Goal: Obtain resource: Download file/media

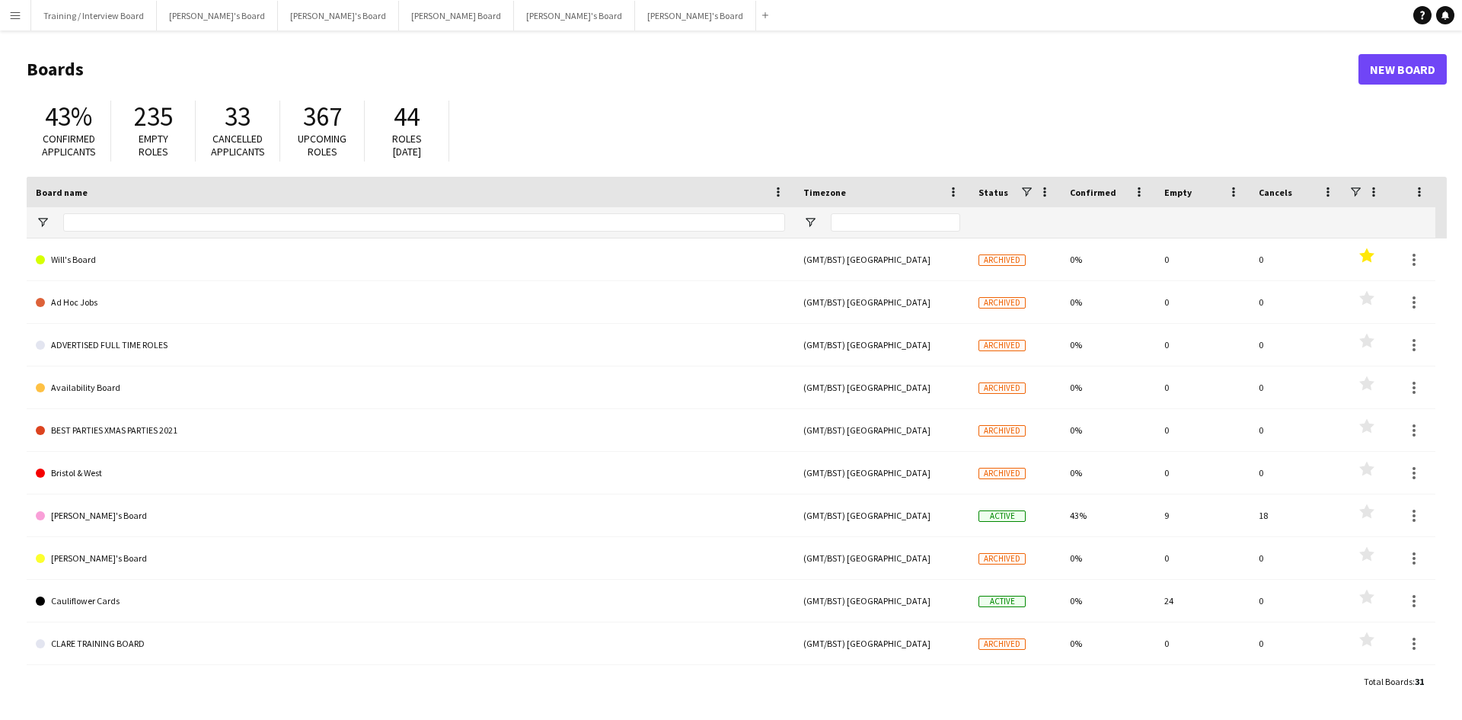
click at [21, 14] on button "Menu" at bounding box center [15, 15] width 30 height 30
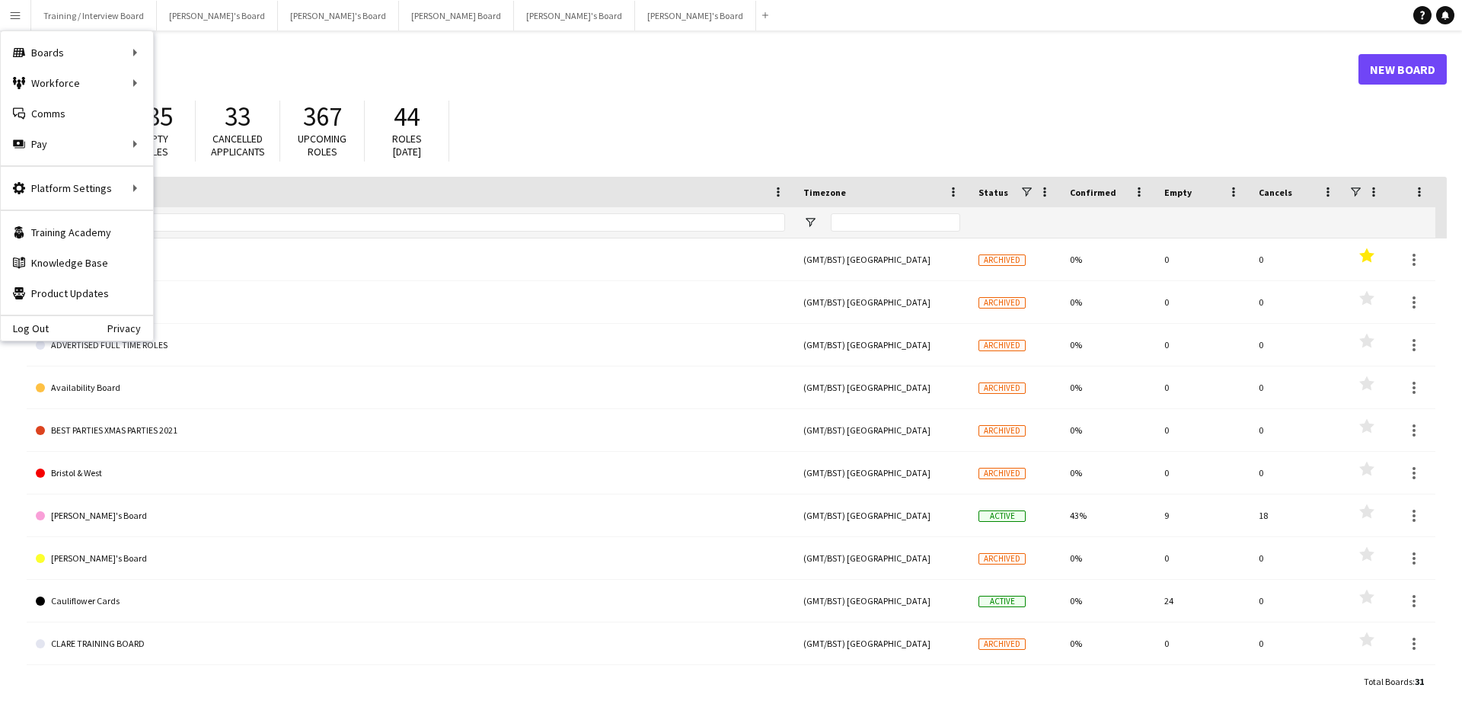
drag, startPoint x: 576, startPoint y: 120, endPoint x: 434, endPoint y: 31, distance: 167.0
click at [576, 117] on div "43% Confirmed applicants 235 Empty roles 33 Cancelled applicants 367 Upcoming r…" at bounding box center [737, 135] width 1420 height 84
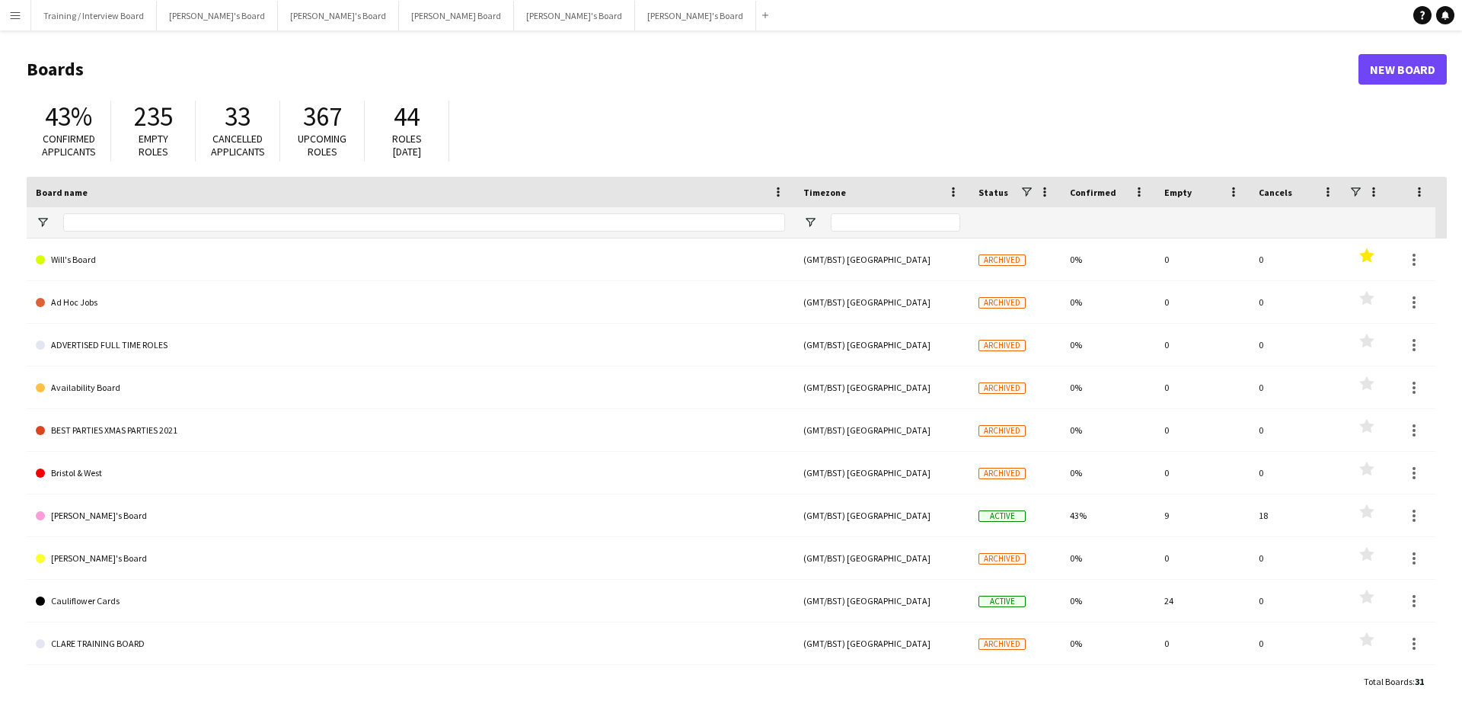
click at [16, 16] on app-icon "Menu" at bounding box center [15, 15] width 12 height 12
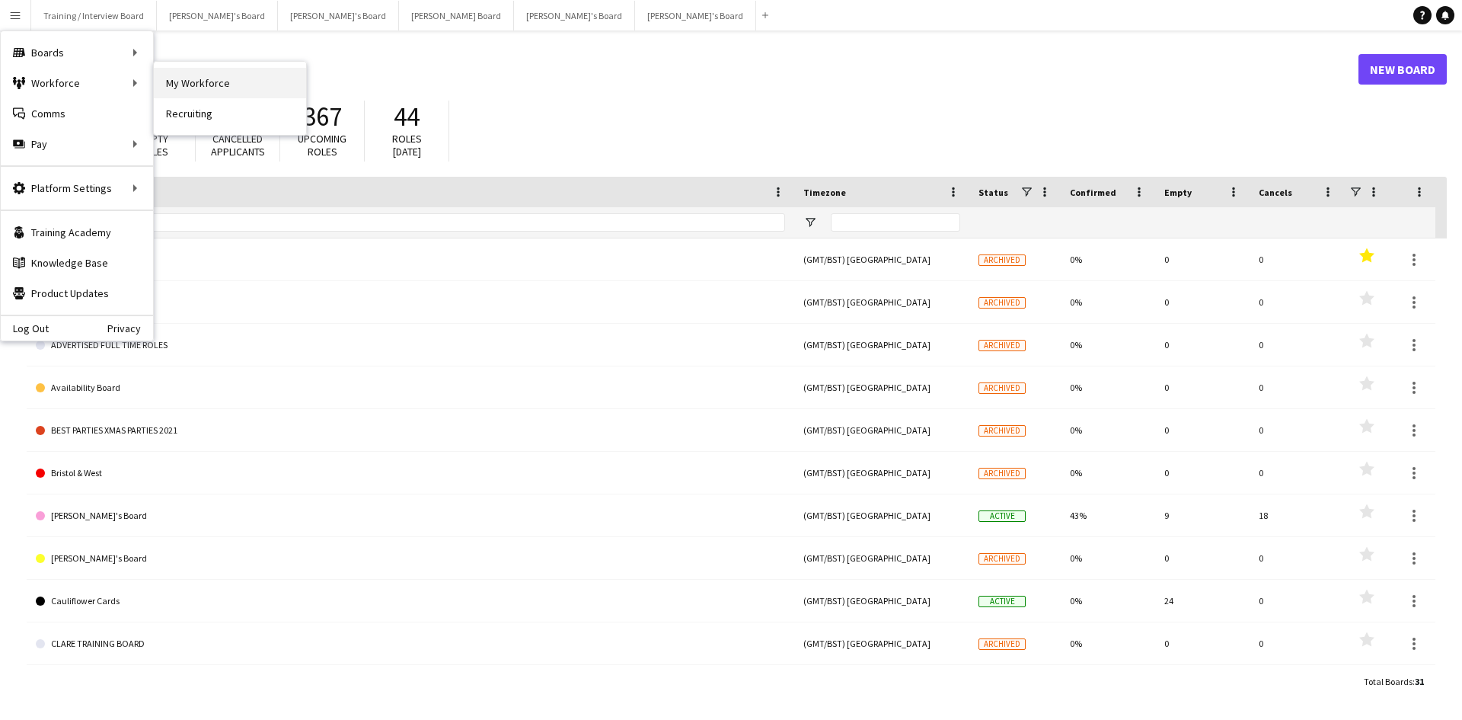
click at [222, 82] on link "My Workforce" at bounding box center [230, 83] width 152 height 30
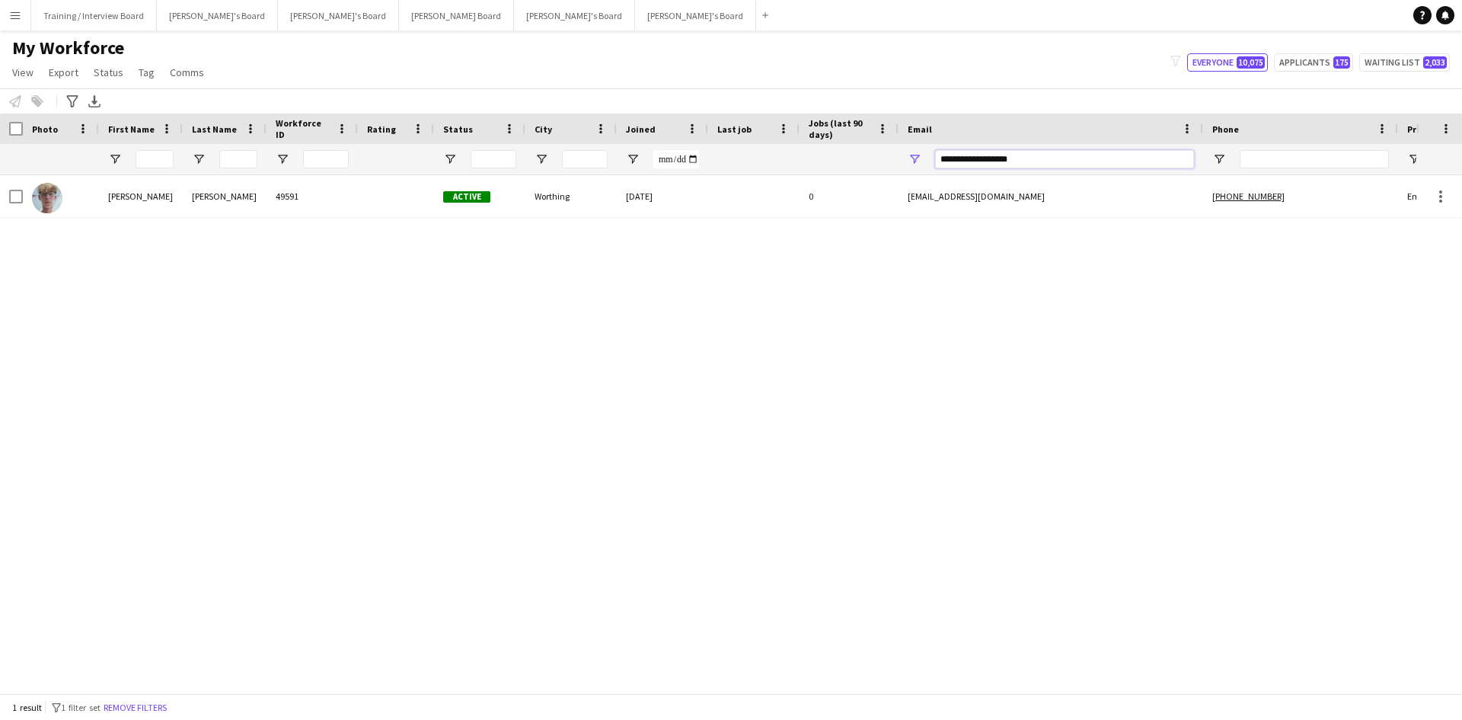
drag, startPoint x: 1036, startPoint y: 163, endPoint x: 807, endPoint y: 163, distance: 229.2
click at [807, 163] on div at bounding box center [825, 159] width 1651 height 30
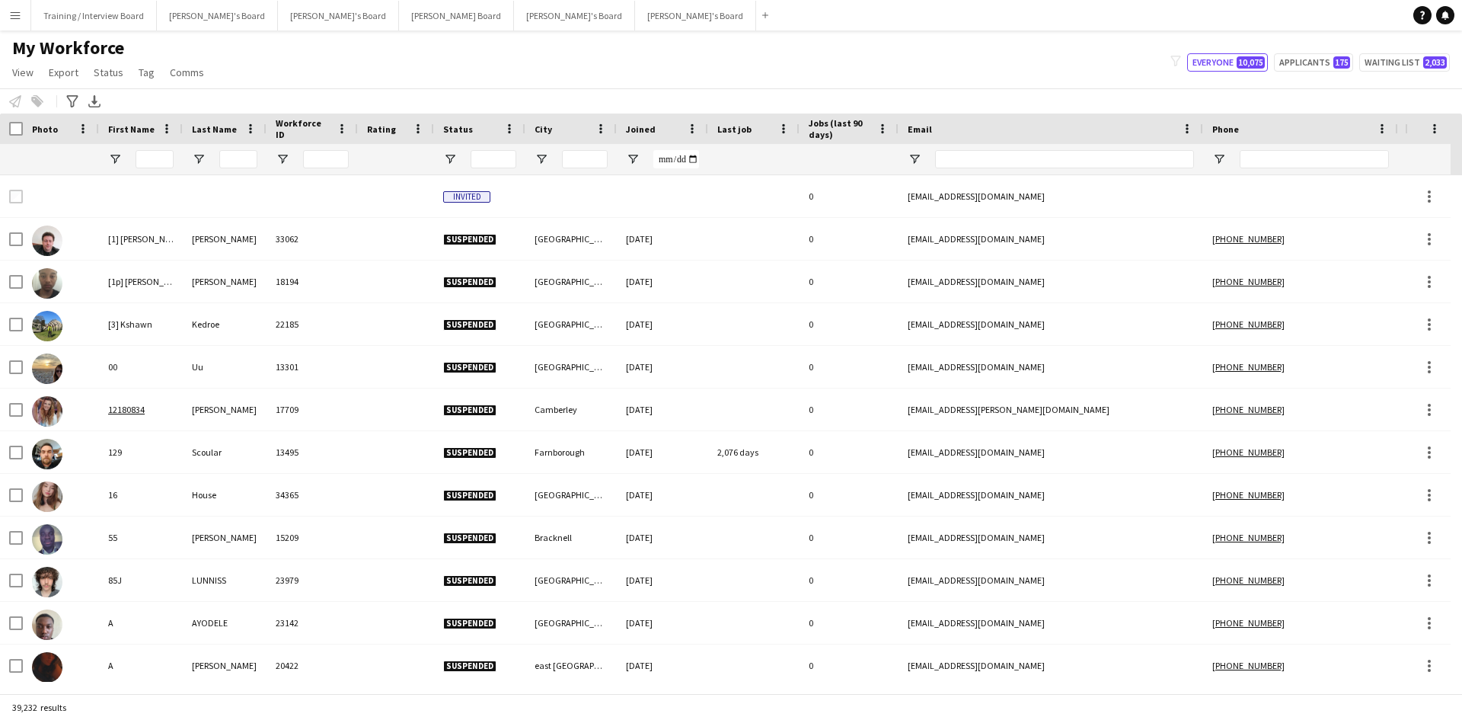
click at [13, 18] on app-icon "Menu" at bounding box center [15, 15] width 12 height 12
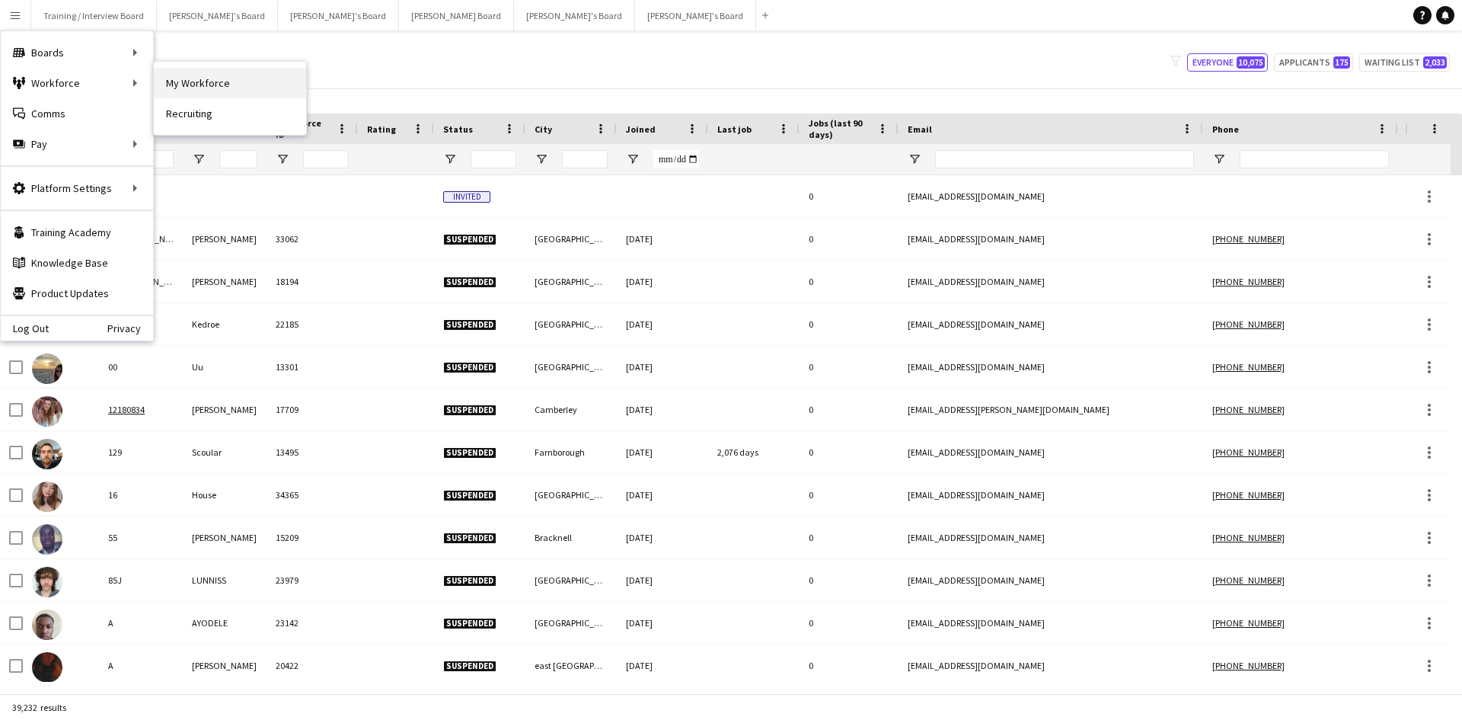
click at [190, 78] on link "My Workforce" at bounding box center [230, 83] width 152 height 30
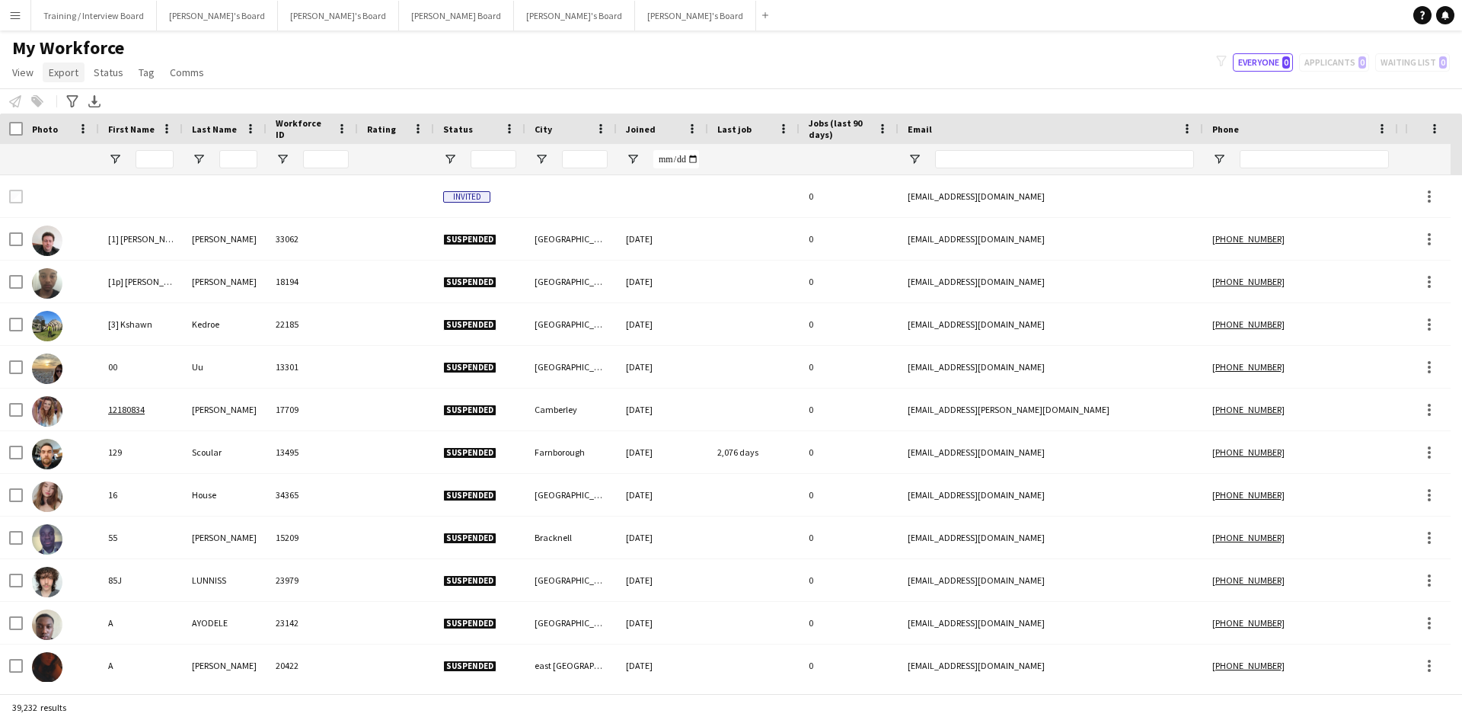
click at [73, 78] on span "Export" at bounding box center [64, 72] width 30 height 14
click at [125, 97] on link "New starters report" at bounding box center [101, 105] width 116 height 32
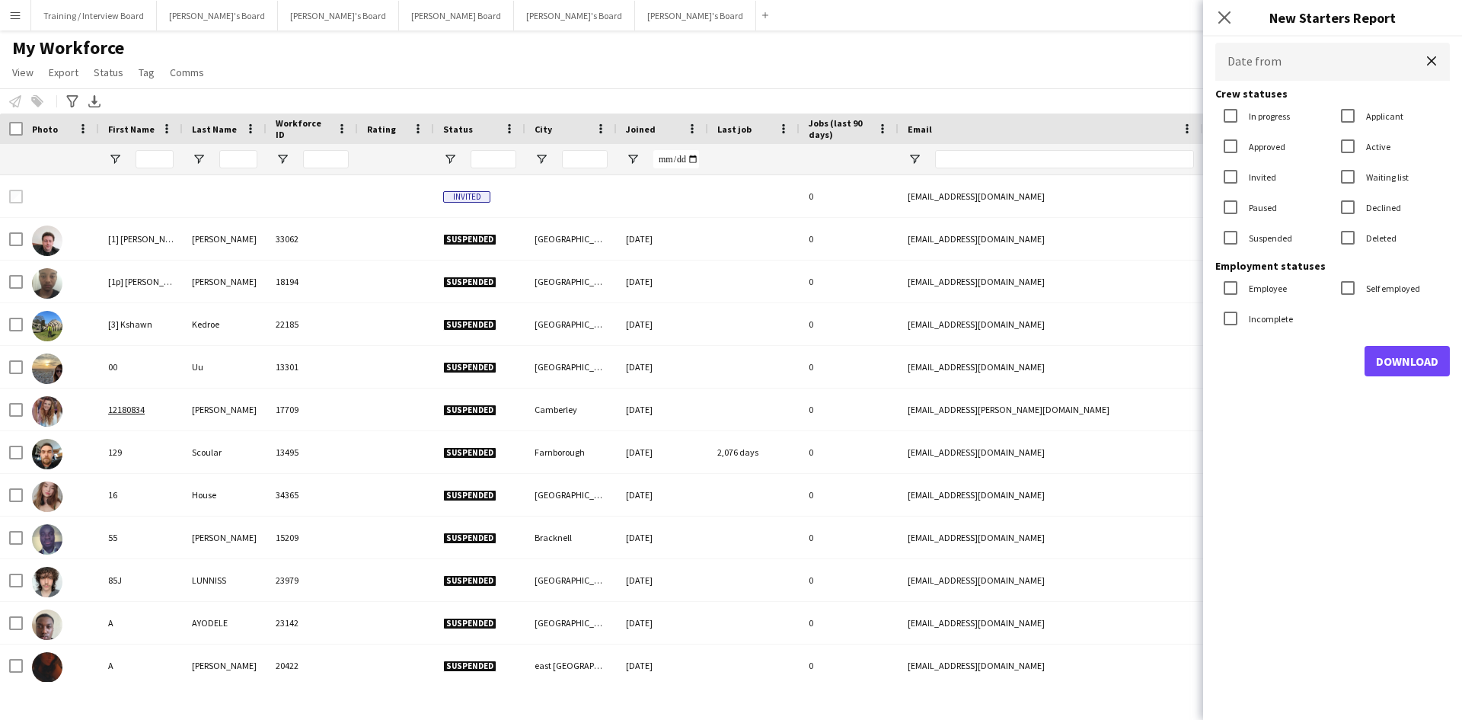
click at [1282, 114] on label "In progress" at bounding box center [1268, 115] width 44 height 11
click at [1263, 172] on label "Invited" at bounding box center [1261, 176] width 30 height 11
click at [1267, 233] on label "Suspended" at bounding box center [1269, 237] width 46 height 11
click at [1387, 202] on label "Declined" at bounding box center [1382, 207] width 38 height 11
click at [1419, 361] on button "Download" at bounding box center [1407, 361] width 85 height 30
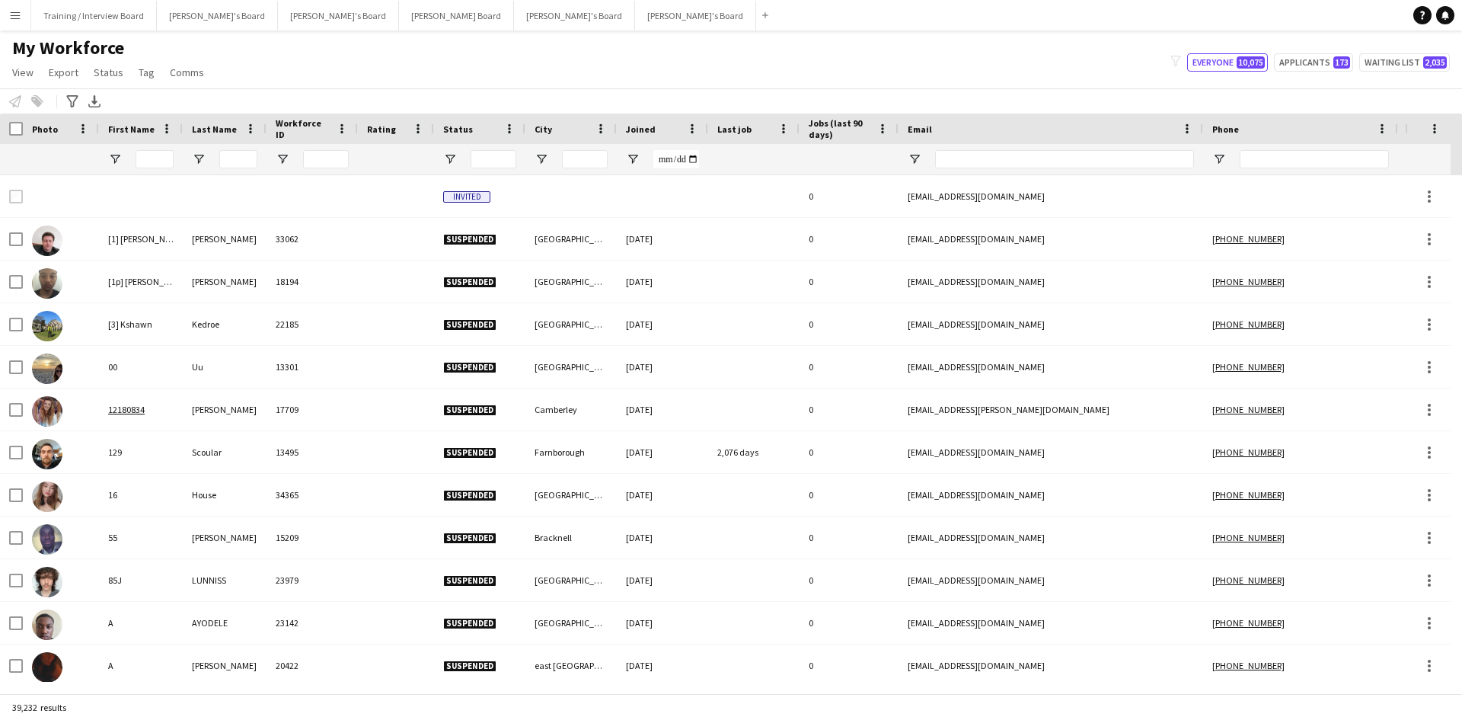
click at [20, 18] on app-icon "Menu" at bounding box center [15, 15] width 12 height 12
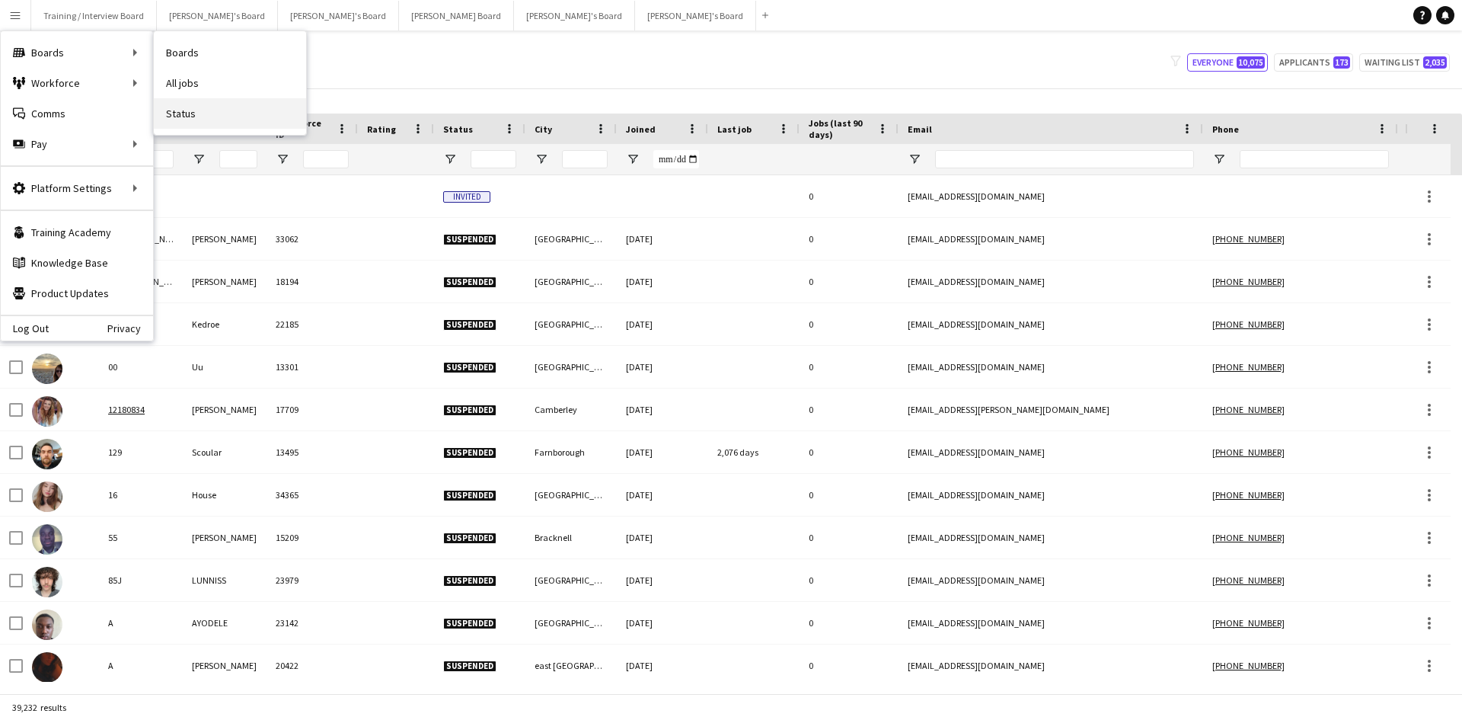
click at [209, 110] on link "Status" at bounding box center [230, 113] width 152 height 30
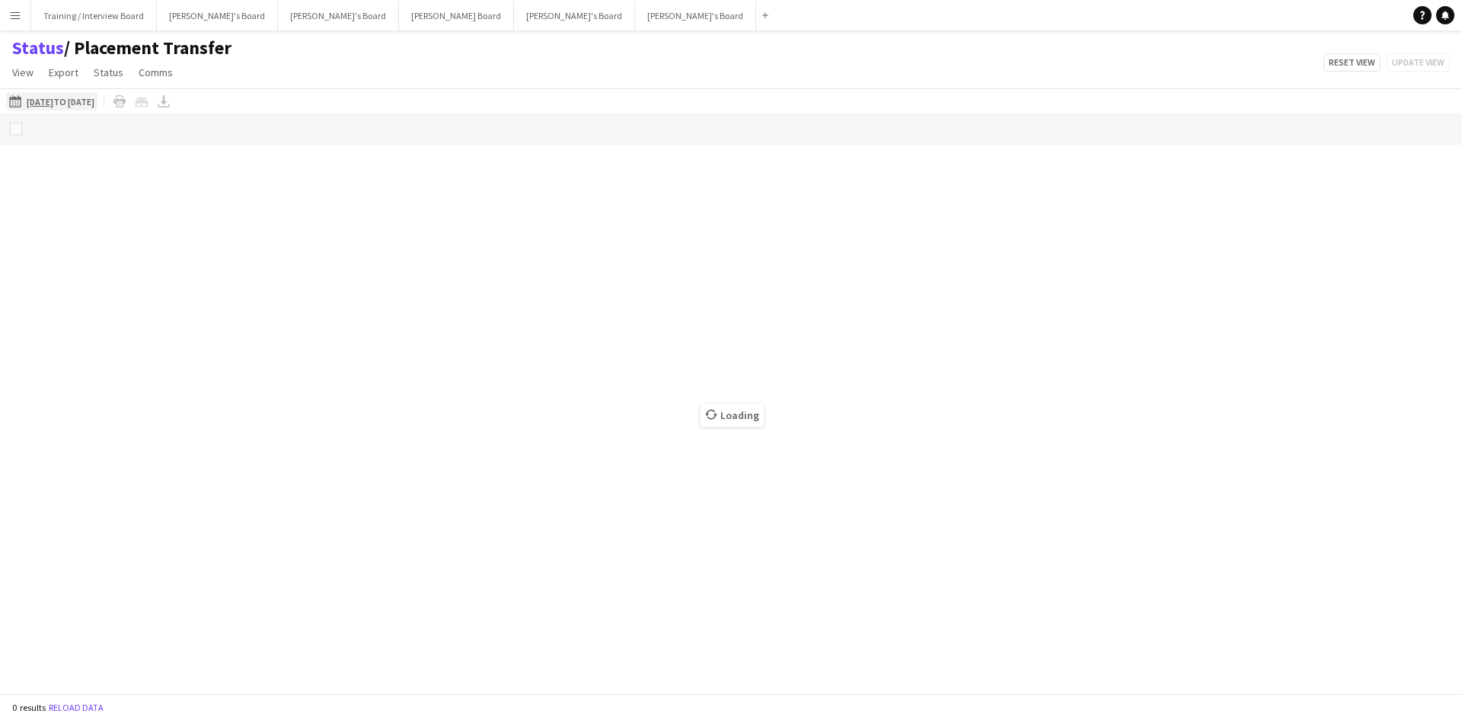
click at [15, 101] on app-icon "[DATE] to [DATE]" at bounding box center [18, 101] width 18 height 12
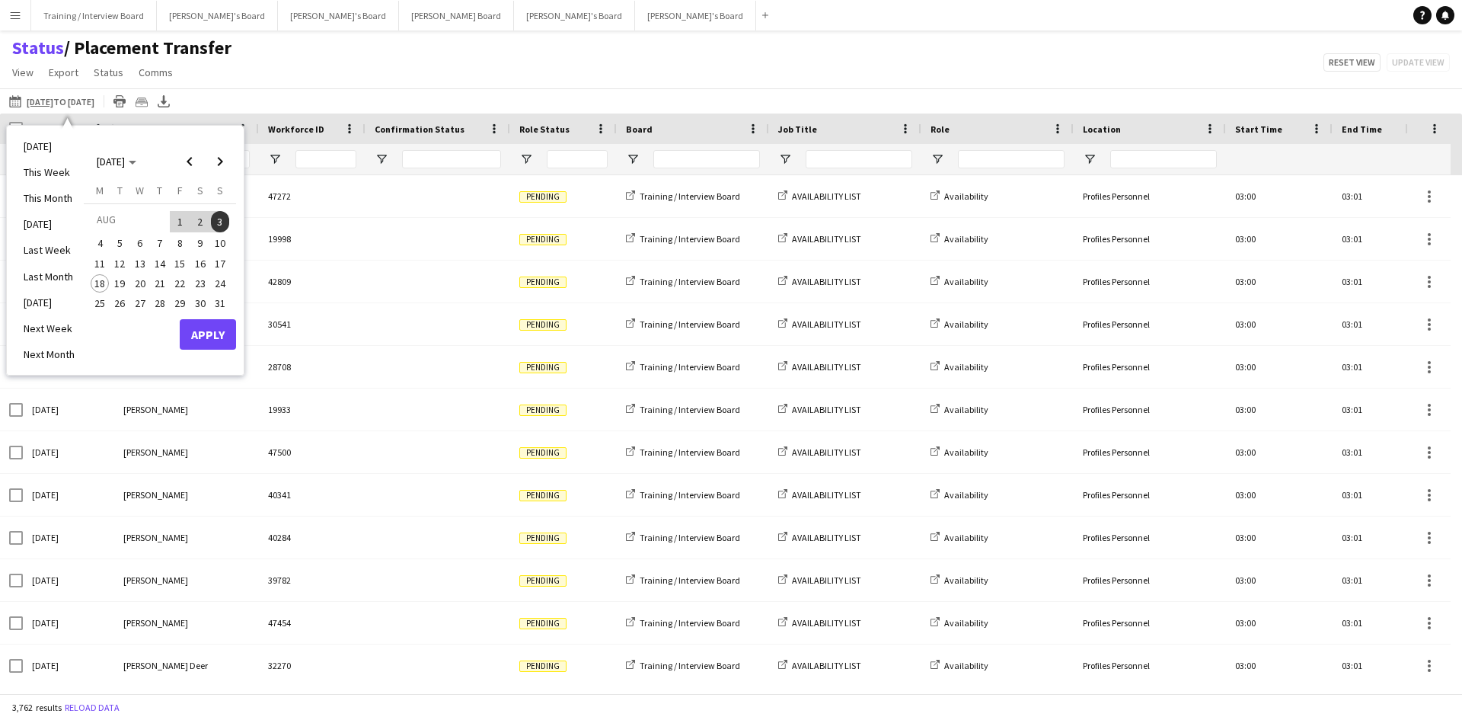
click at [104, 264] on span "11" at bounding box center [100, 263] width 18 height 18
click at [218, 264] on span "17" at bounding box center [220, 263] width 18 height 18
click at [216, 335] on button "Apply" at bounding box center [208, 334] width 56 height 30
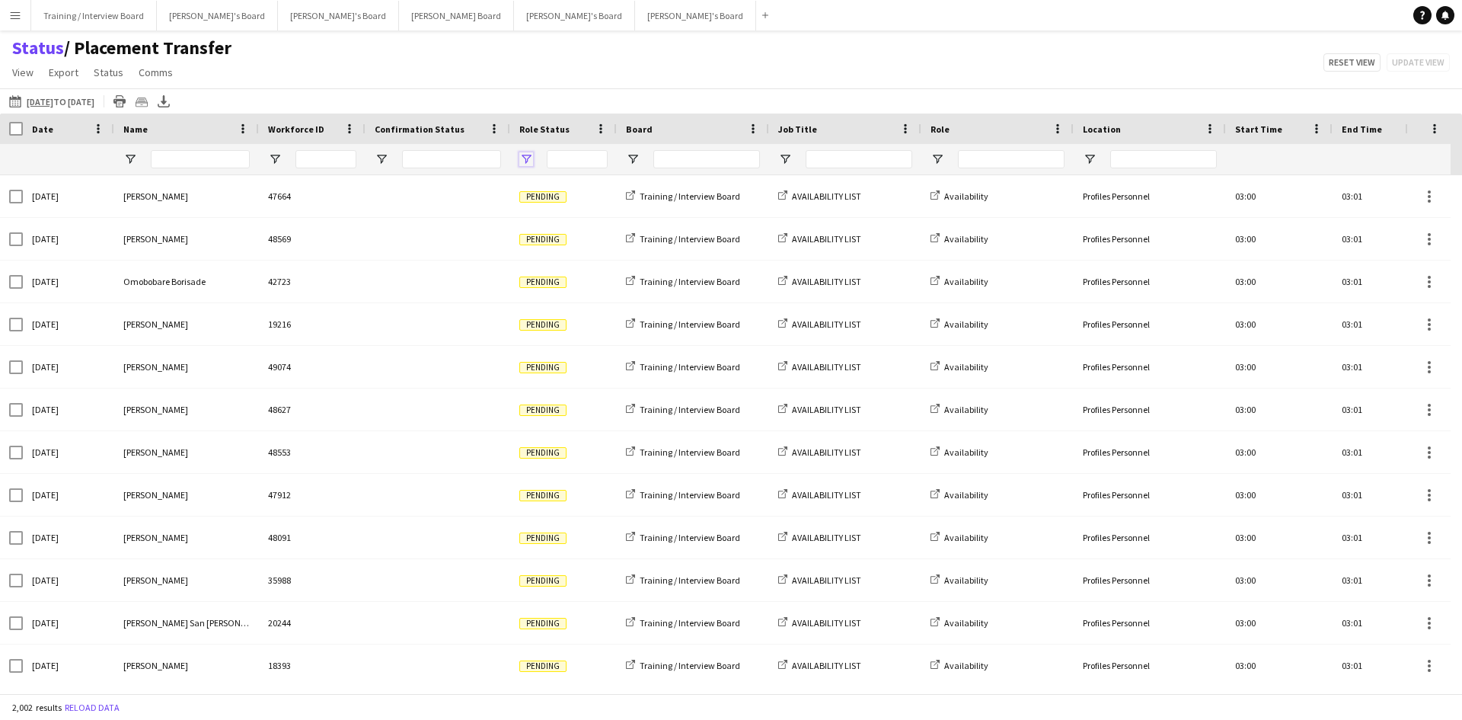
click at [531, 159] on span "Open Filter Menu" at bounding box center [526, 159] width 14 height 14
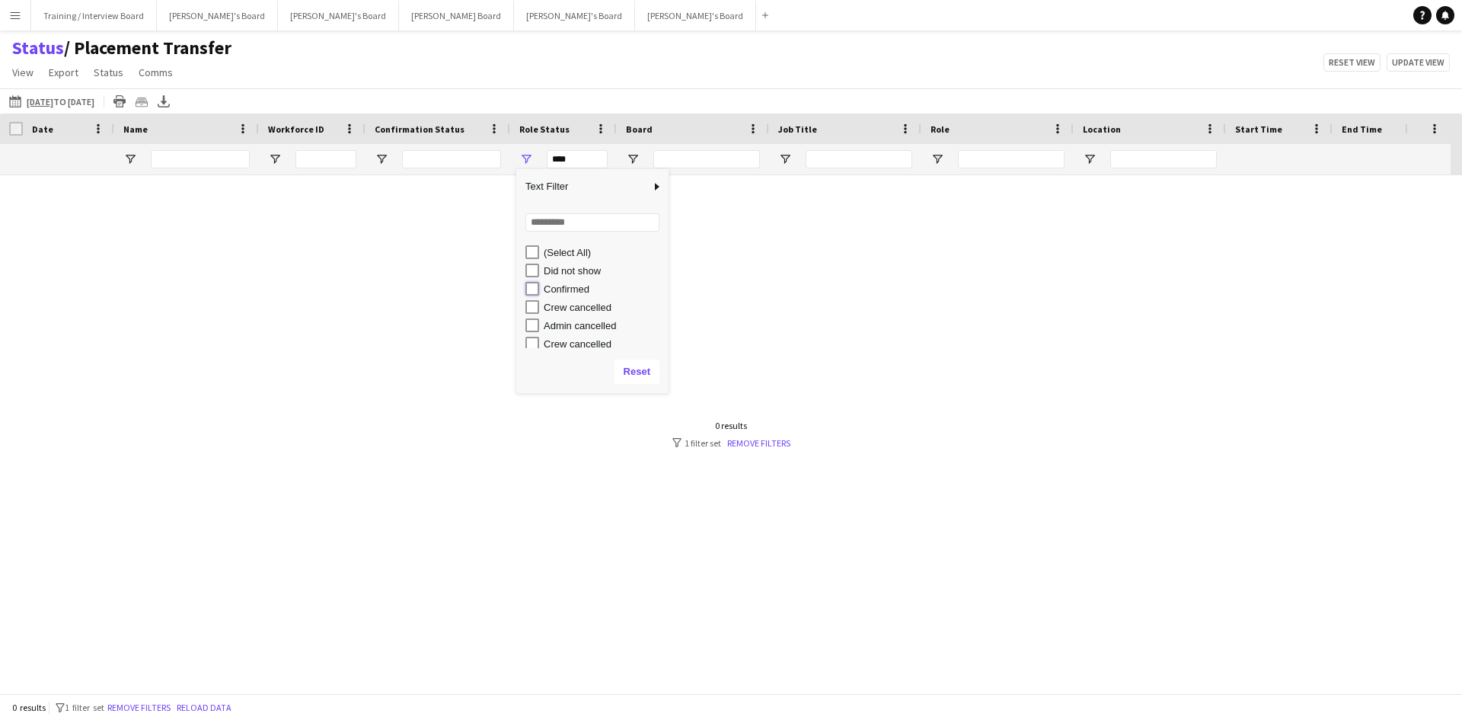
type input "**********"
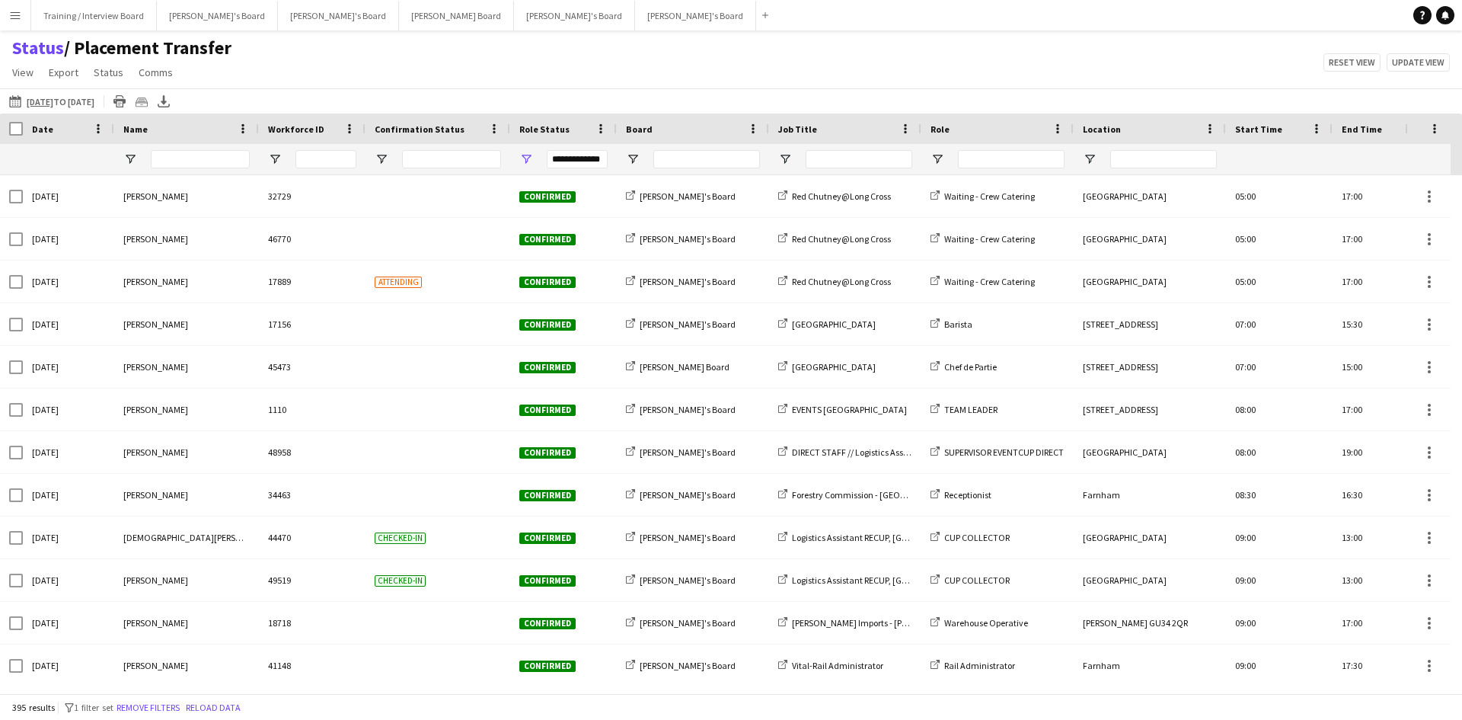
click at [669, 75] on div "Status / Placement Transfer View Views Default view Airshow Accreditation Airsh…" at bounding box center [731, 63] width 1462 height 52
click at [631, 159] on span "Open Filter Menu" at bounding box center [633, 159] width 14 height 14
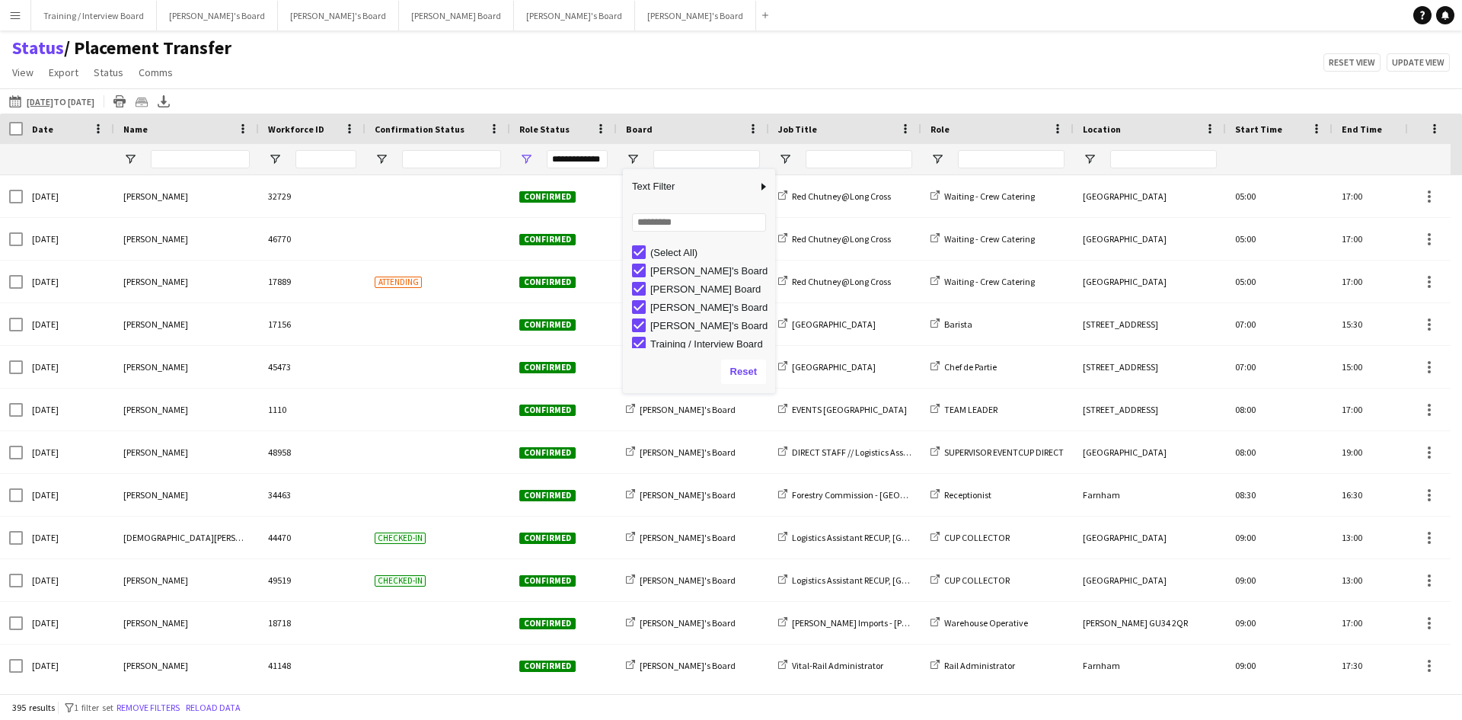
type input "**********"
click at [720, 72] on div "Status / Placement Transfer View Views Default view Airshow Accreditation Airsh…" at bounding box center [731, 63] width 1462 height 52
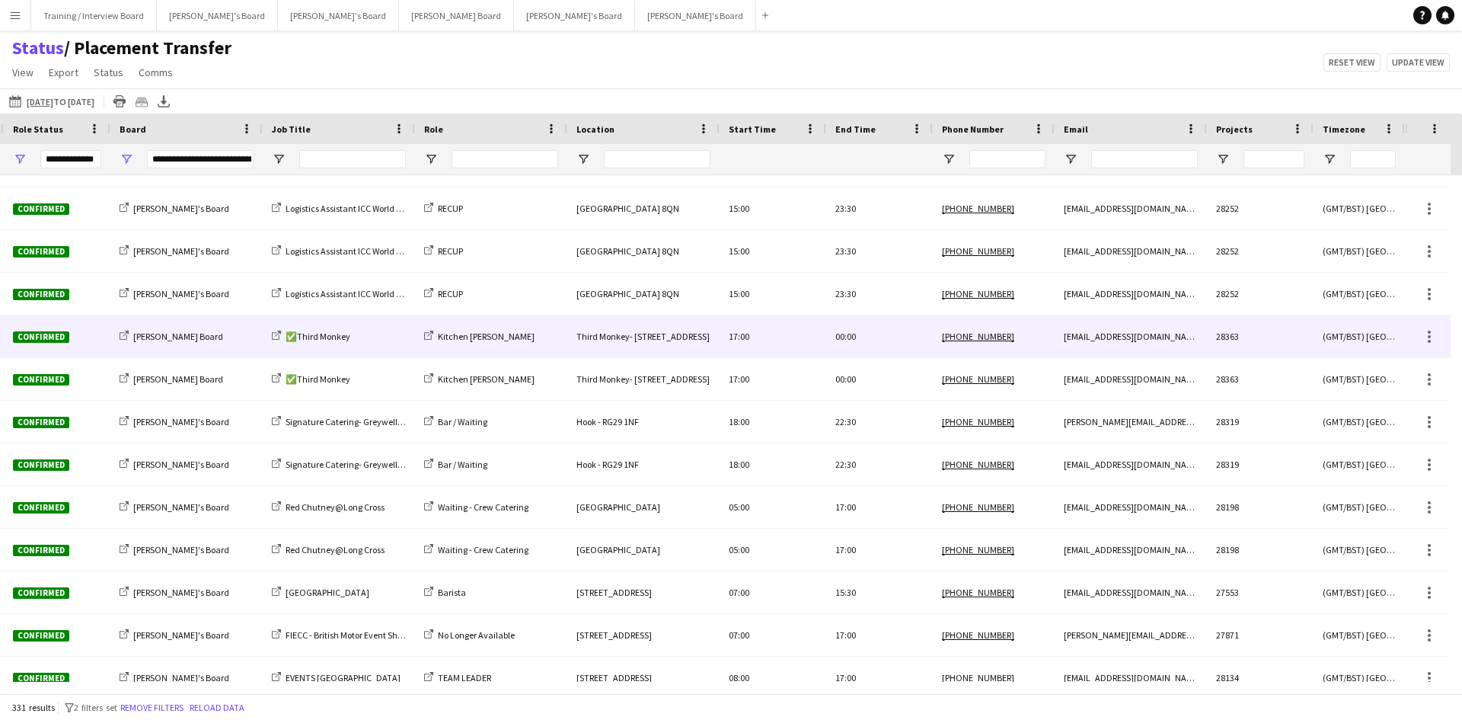
scroll to position [2970, 0]
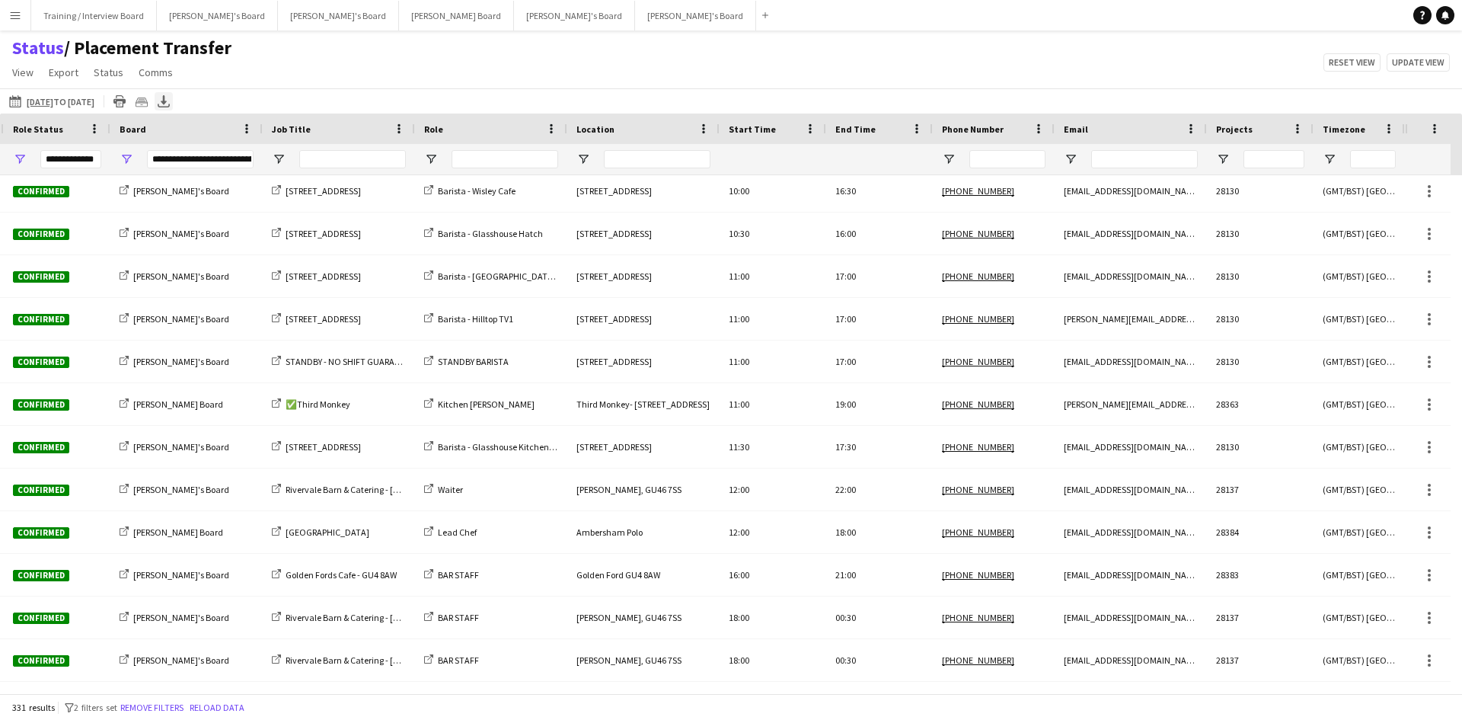
click at [167, 101] on icon at bounding box center [164, 99] width 6 height 9
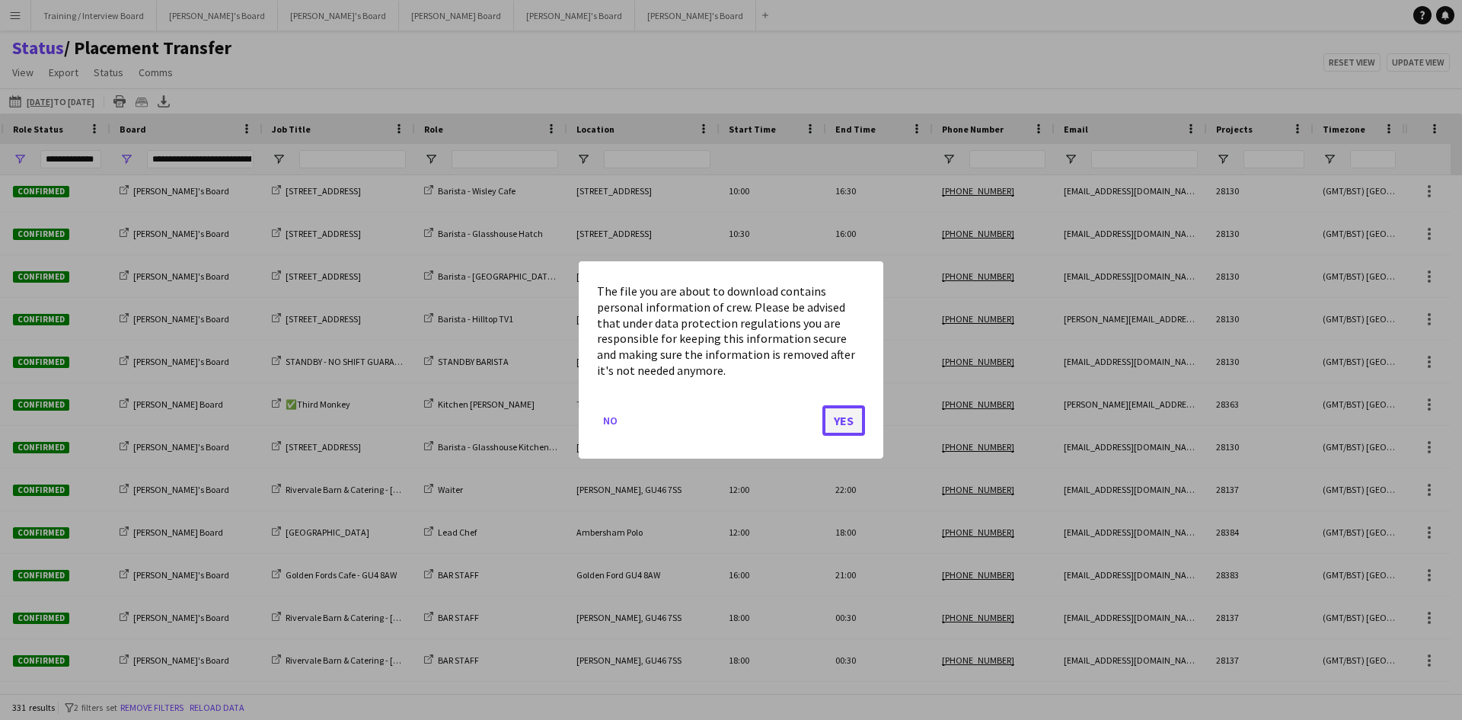
click at [839, 419] on button "Yes" at bounding box center [844, 420] width 43 height 30
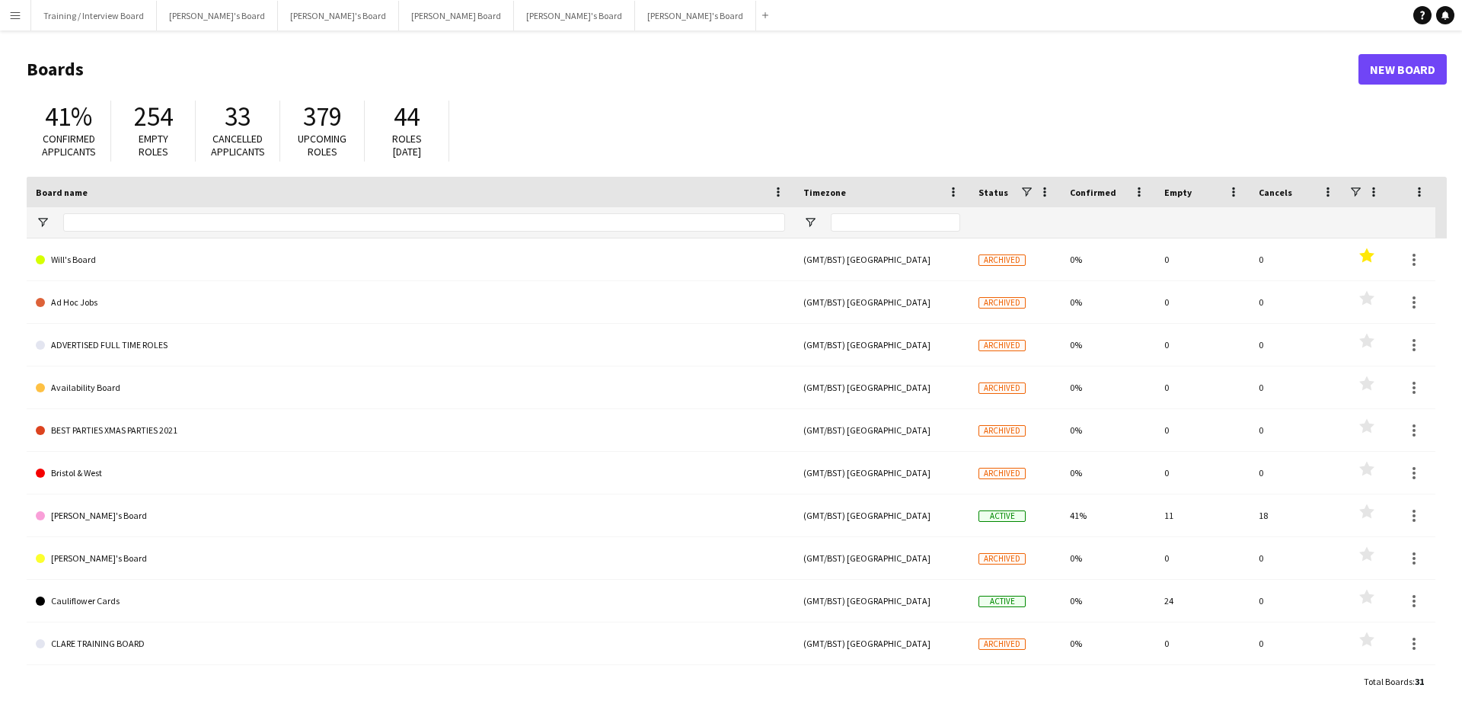
click at [14, 17] on app-icon "Menu" at bounding box center [15, 15] width 12 height 12
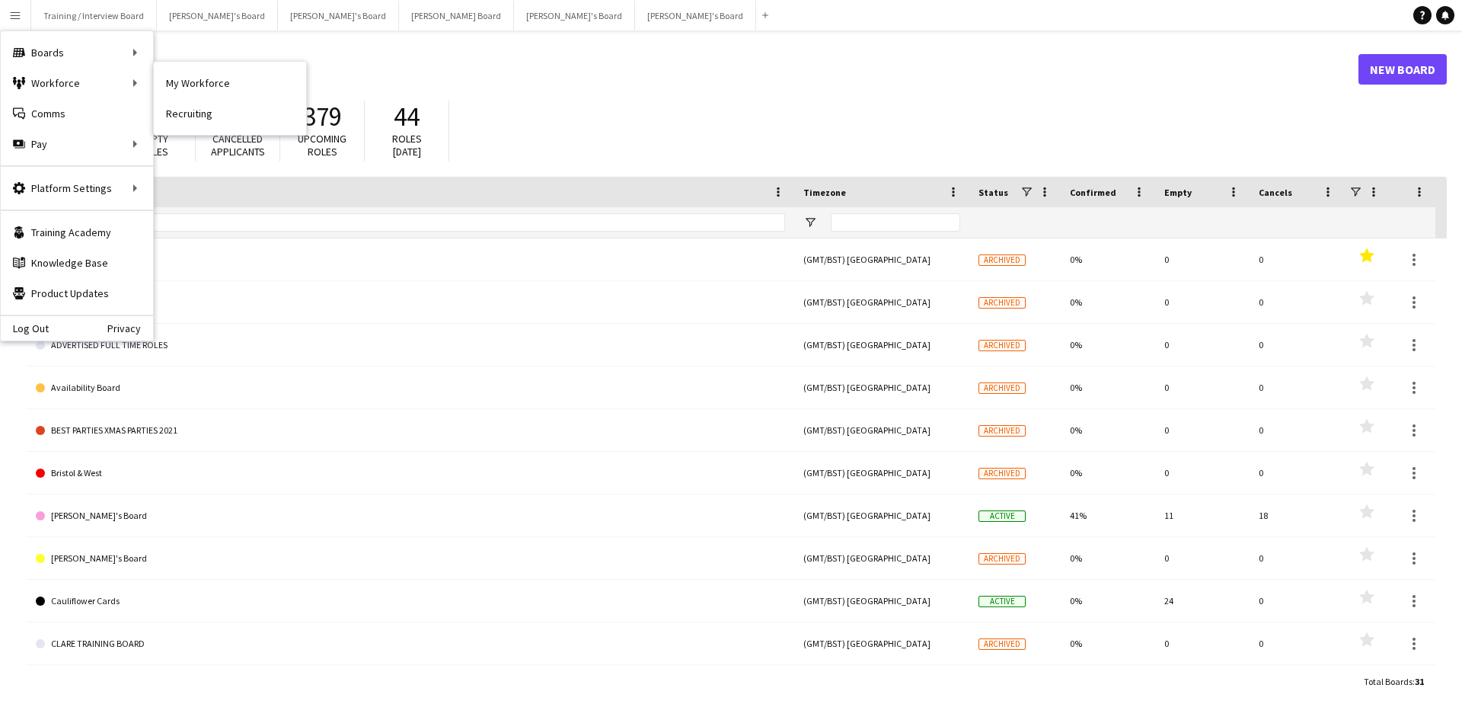
click at [293, 67] on nav "My Workforce Recruiting" at bounding box center [230, 98] width 152 height 73
click at [279, 72] on link "My Workforce" at bounding box center [230, 83] width 152 height 30
